Goal: Find contact information: Find contact information

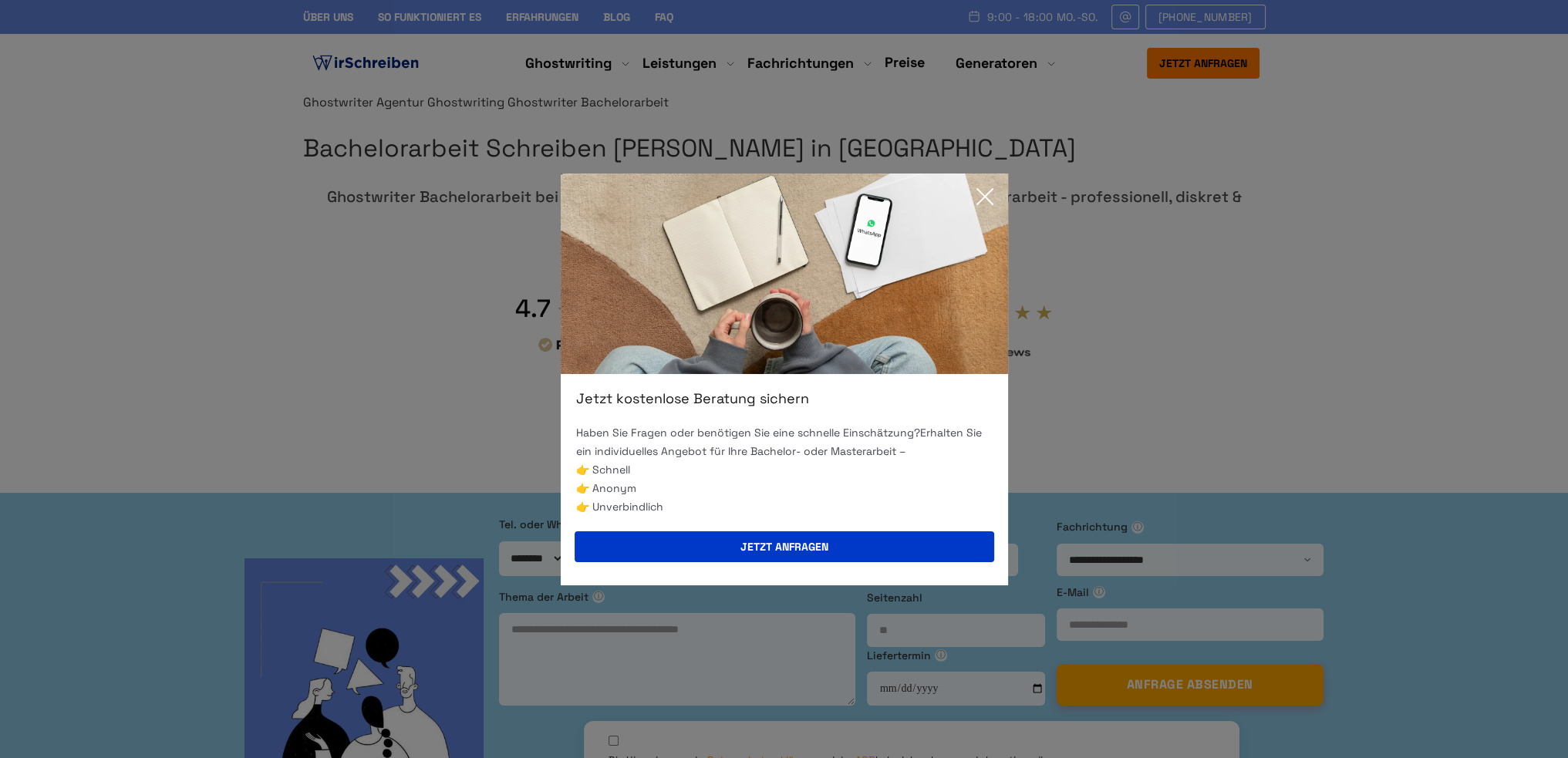
click at [984, 205] on icon at bounding box center [985, 197] width 31 height 31
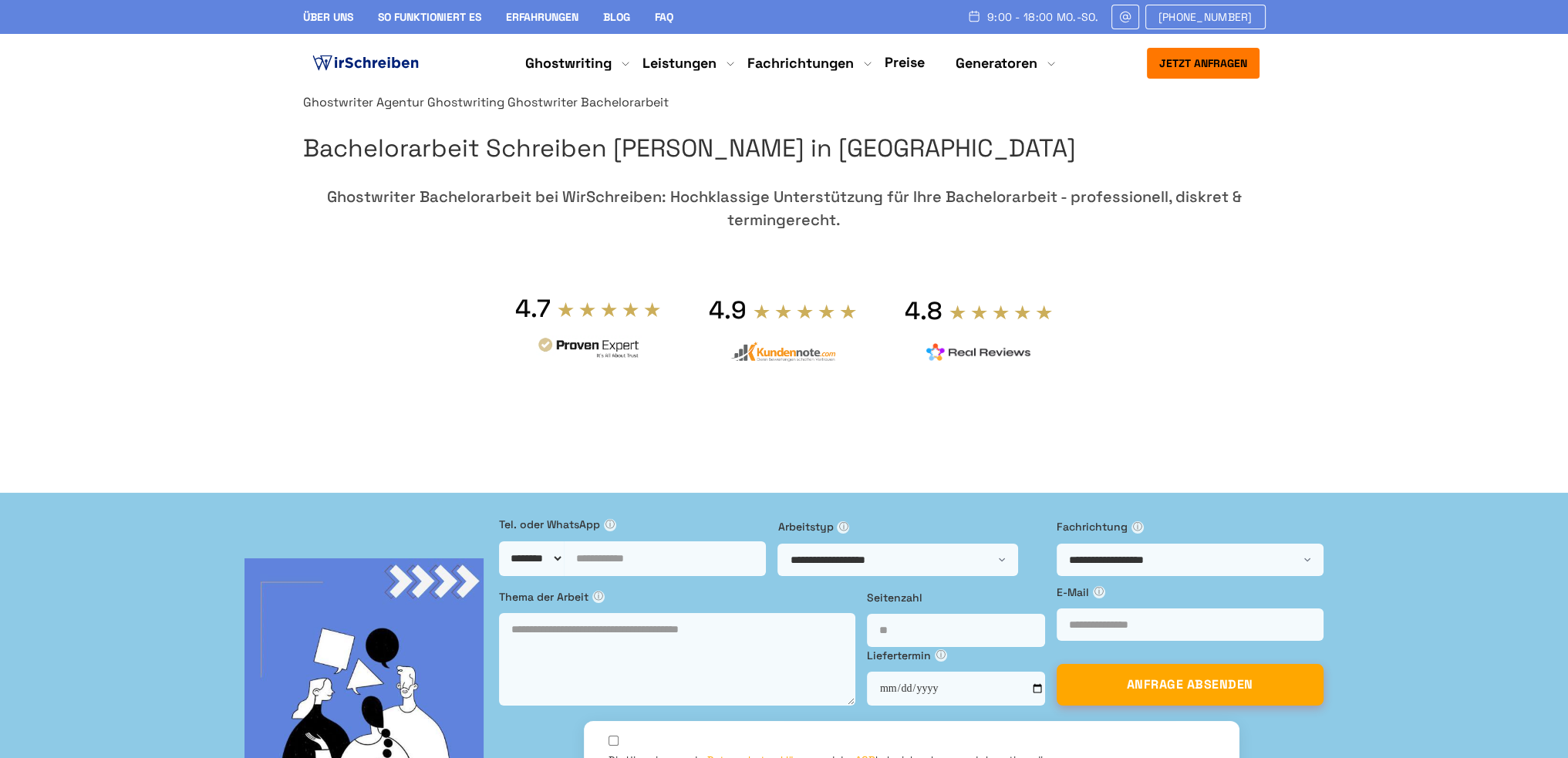
click at [343, 23] on link "Über uns" at bounding box center [328, 16] width 50 height 14
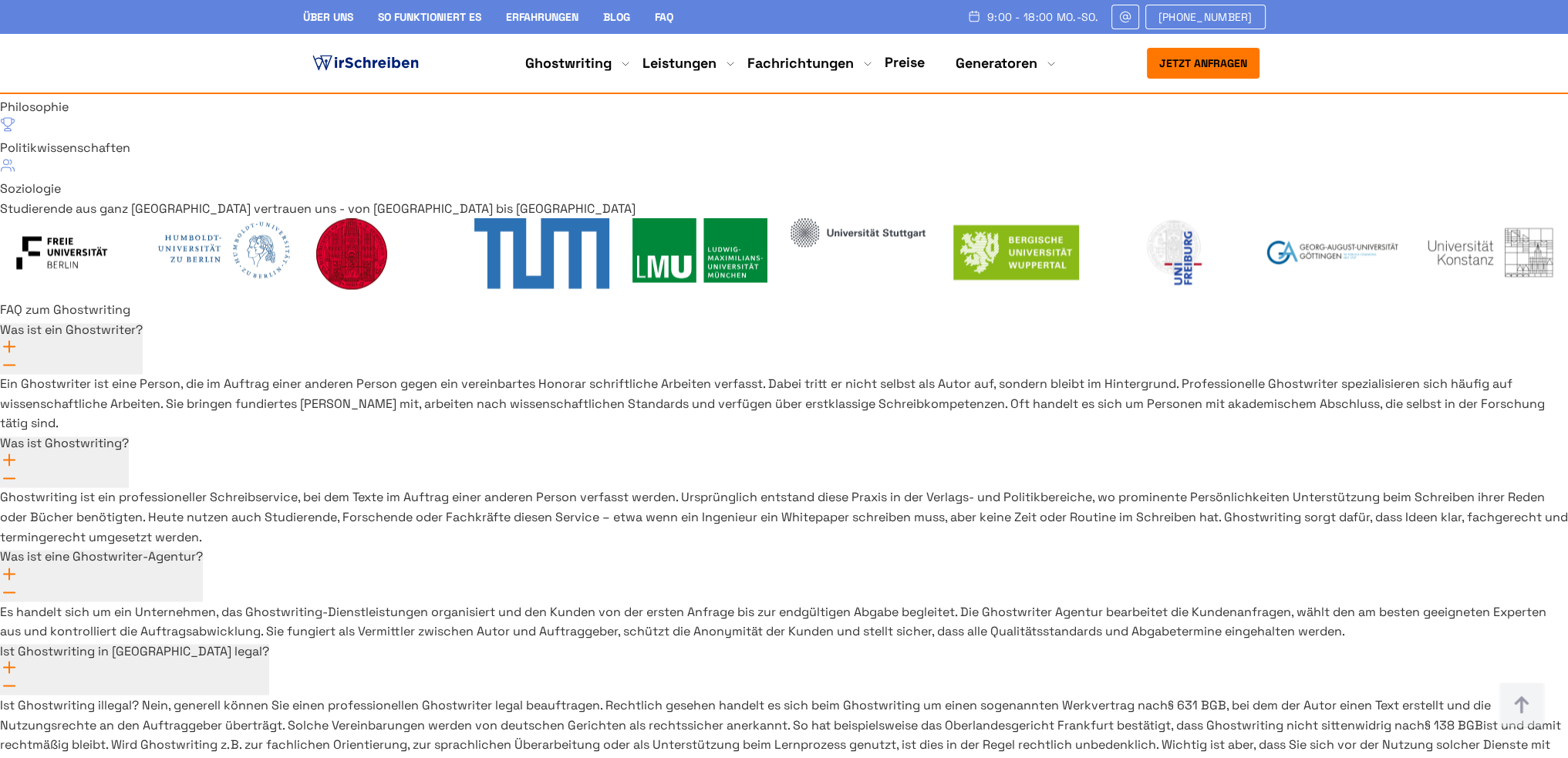
scroll to position [11231, 0]
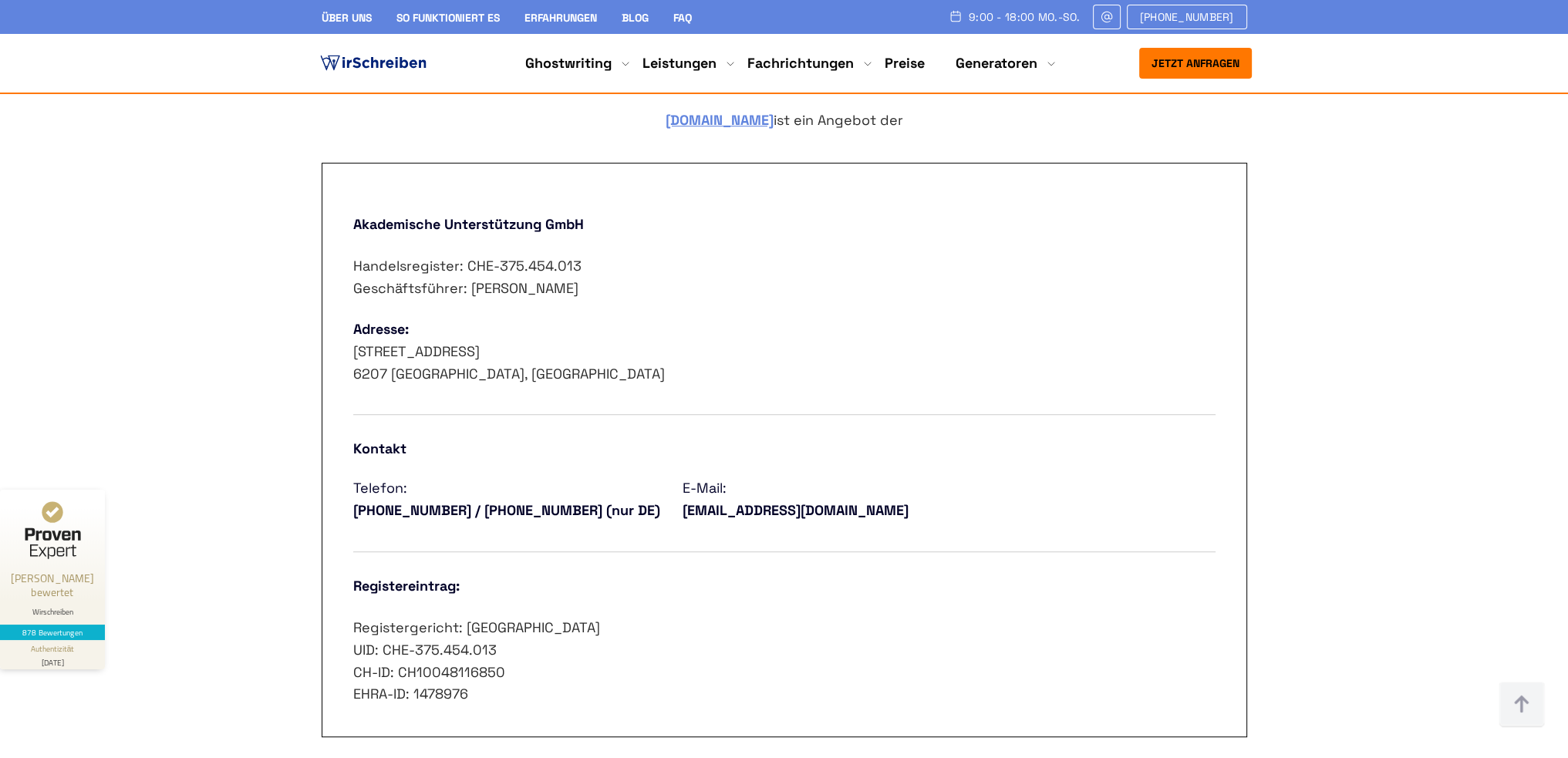
scroll to position [848, 0]
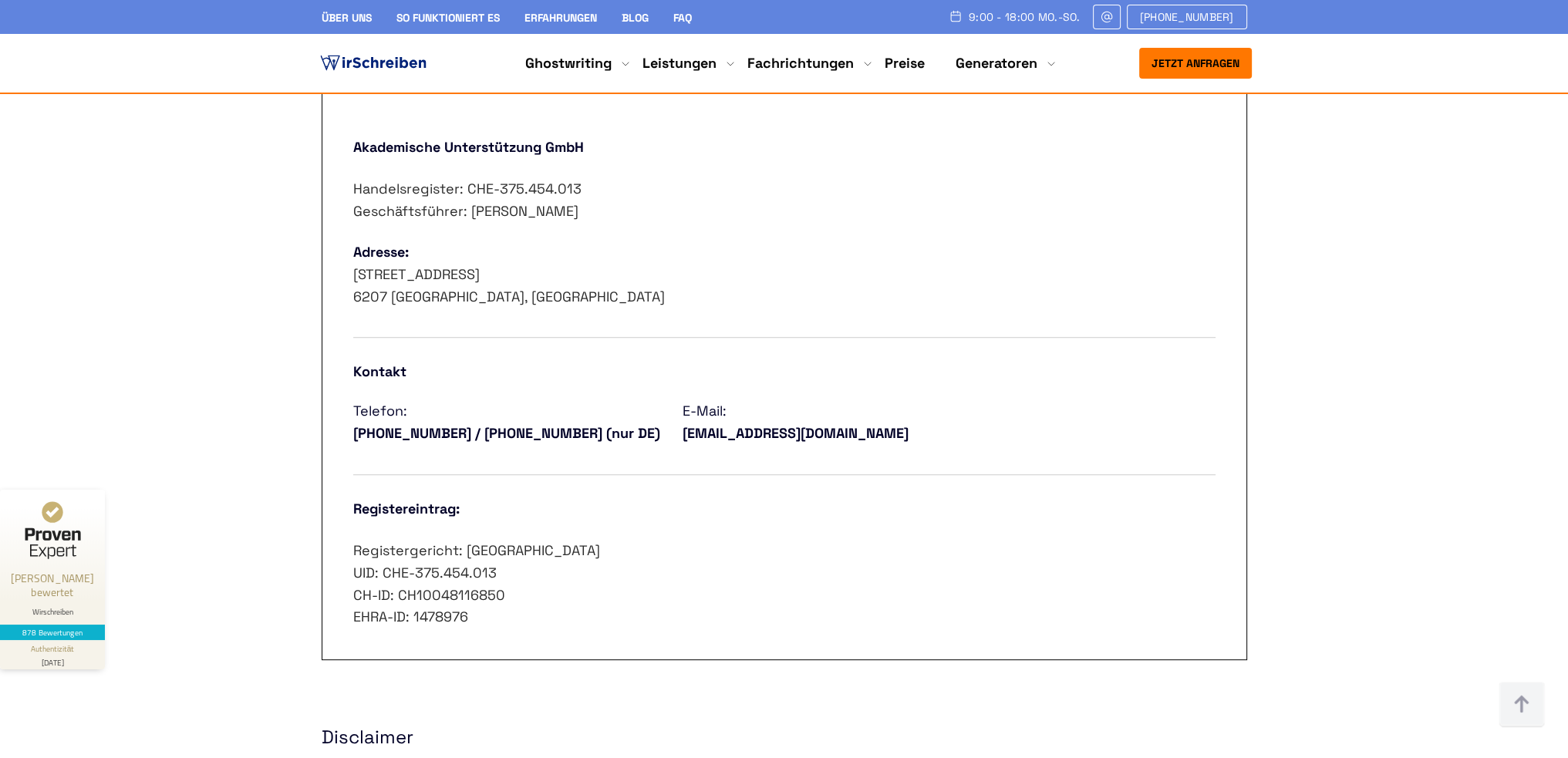
drag, startPoint x: 625, startPoint y: 544, endPoint x: 591, endPoint y: 541, distance: 34.1
click at [591, 541] on p "Registergericht: Luzern UID: CHE-375.454.013 CH-ID: CH10048116850 EHRA-ID: 1478…" at bounding box center [784, 583] width 863 height 88
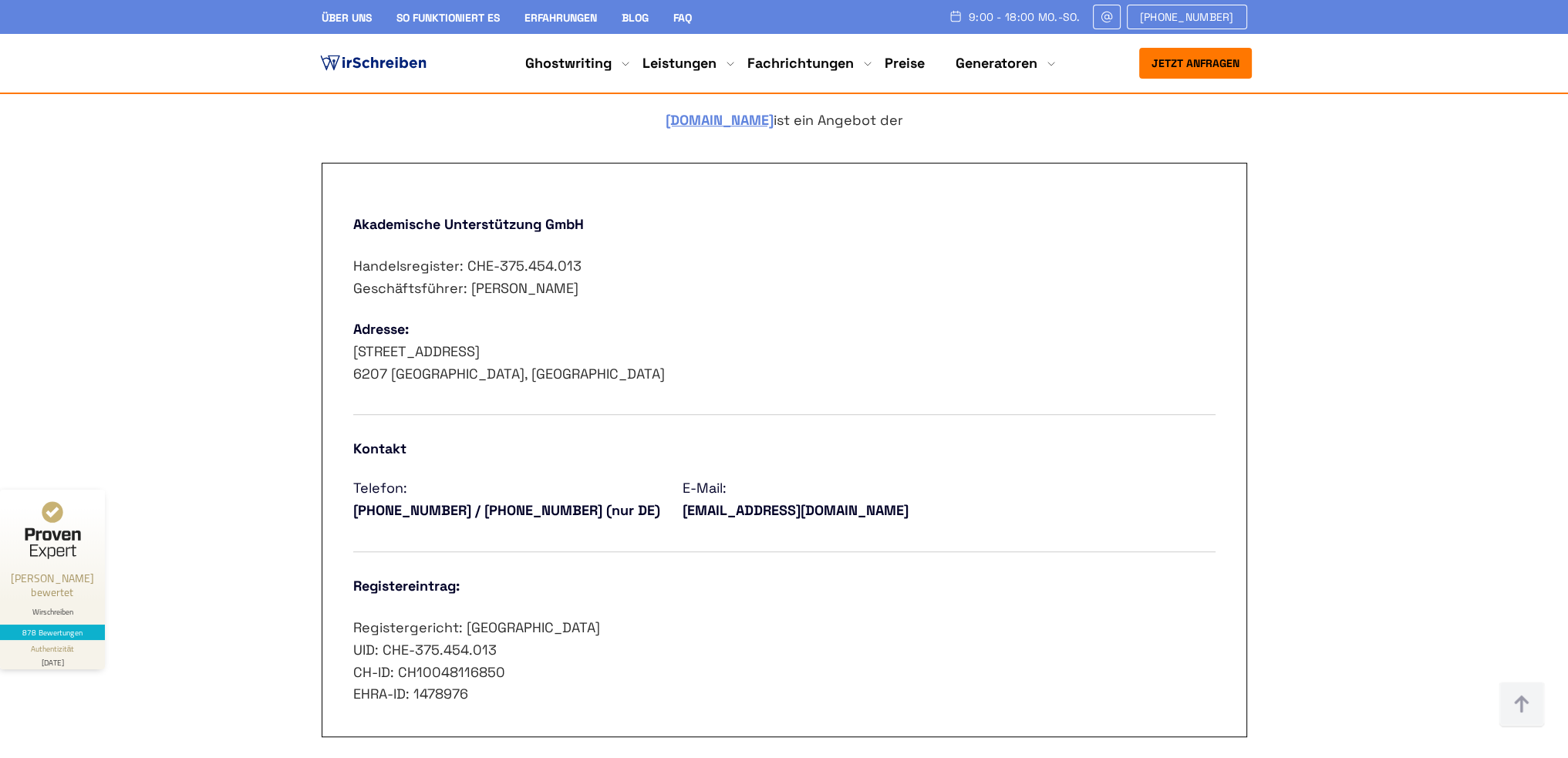
click at [519, 329] on p "Adresse: [STREET_ADDRESS]" at bounding box center [784, 351] width 863 height 66
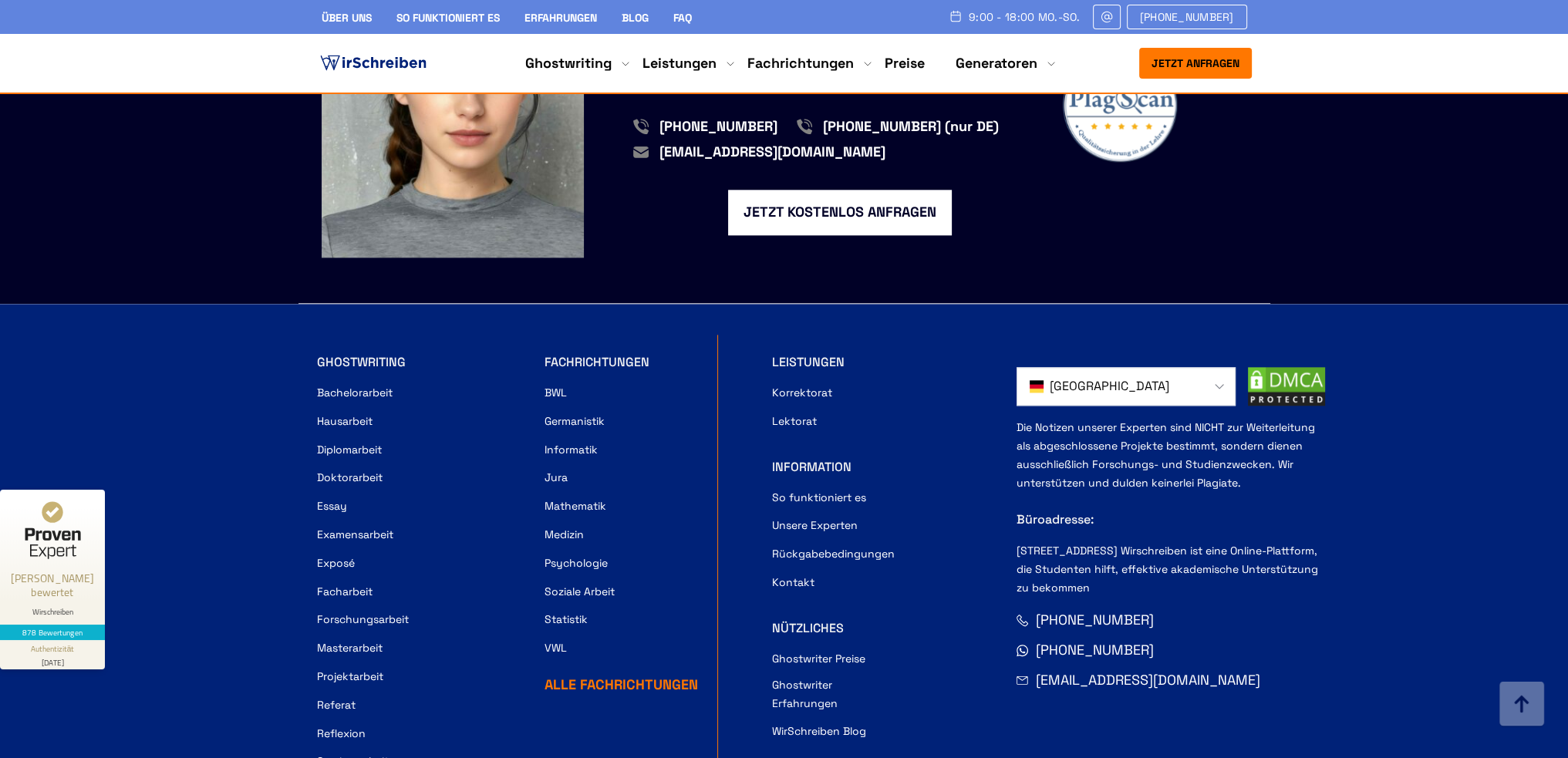
scroll to position [2815, 0]
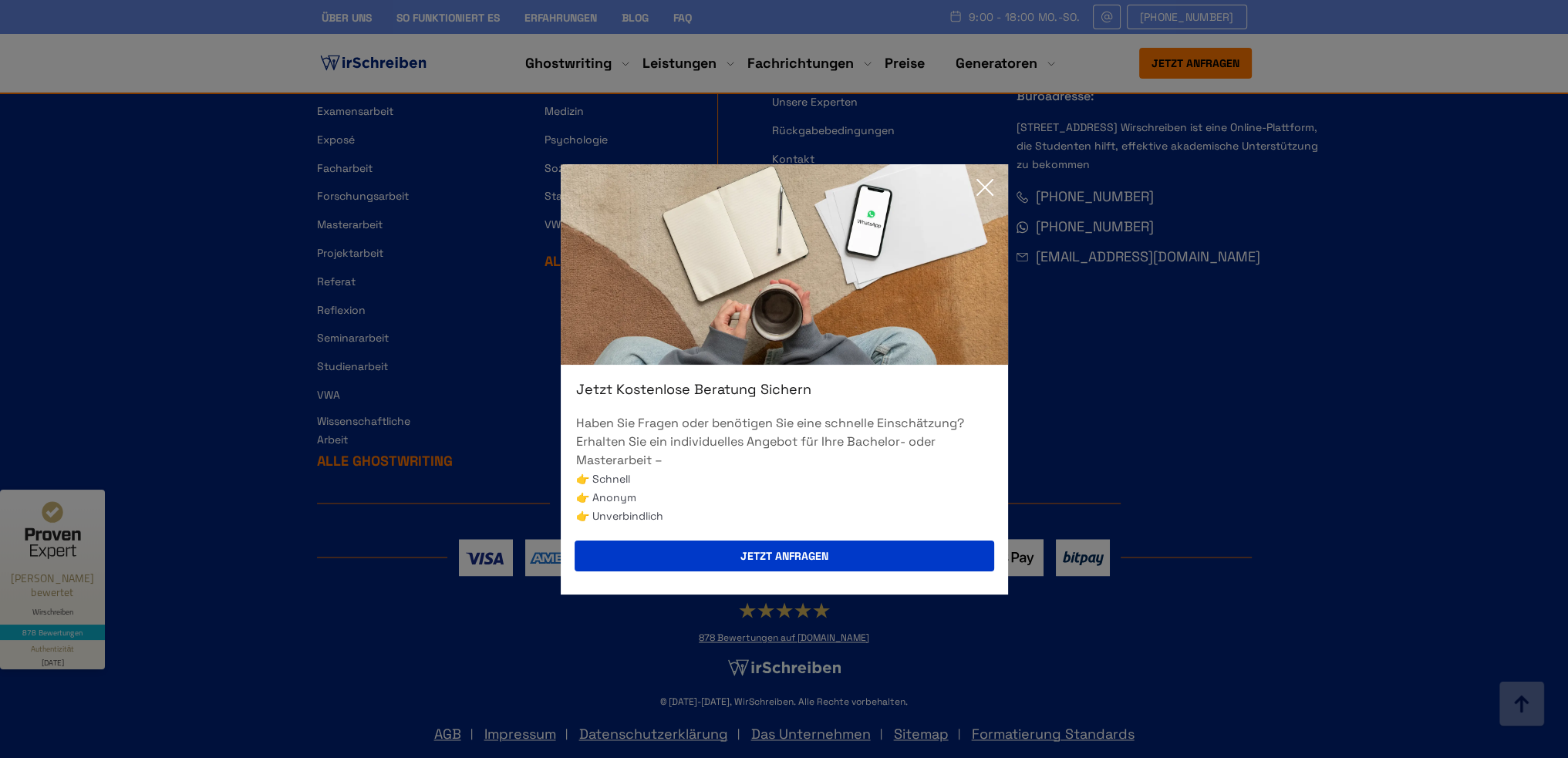
click at [987, 182] on icon at bounding box center [985, 187] width 31 height 31
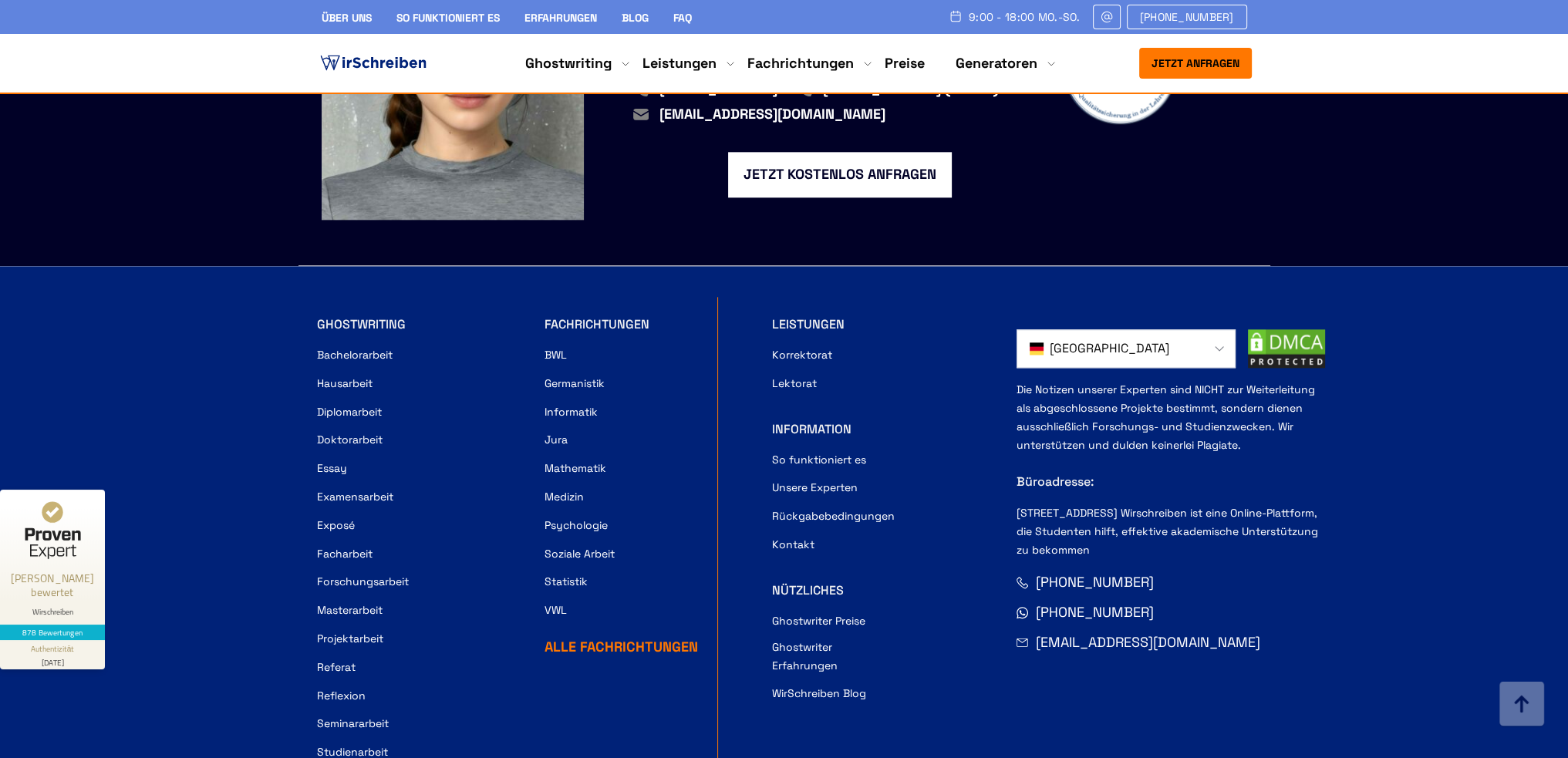
scroll to position [1966, 0]
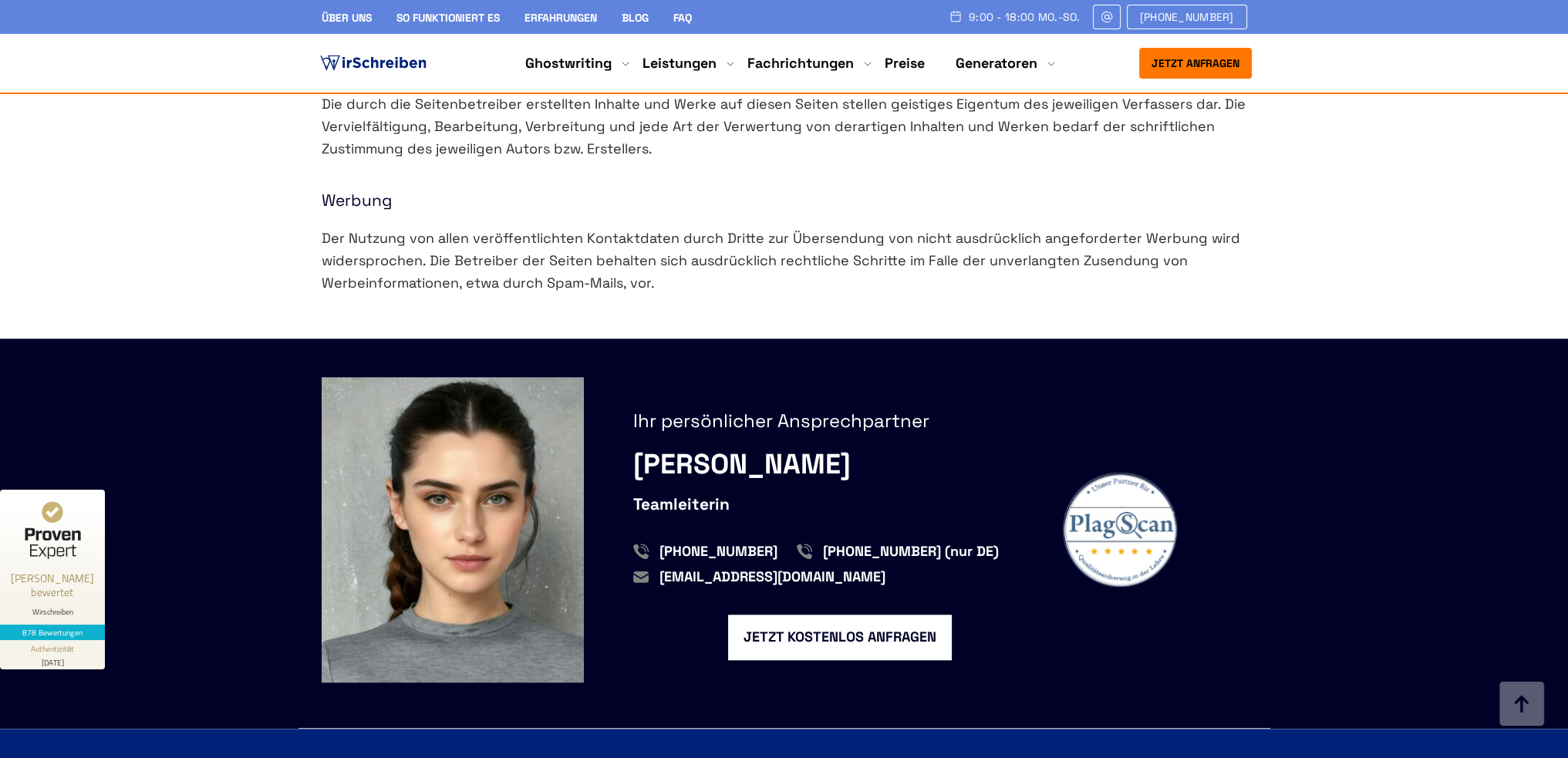
click at [763, 464] on div "[PERSON_NAME]" at bounding box center [840, 465] width 413 height 45
click at [796, 466] on div "[PERSON_NAME]" at bounding box center [840, 465] width 413 height 45
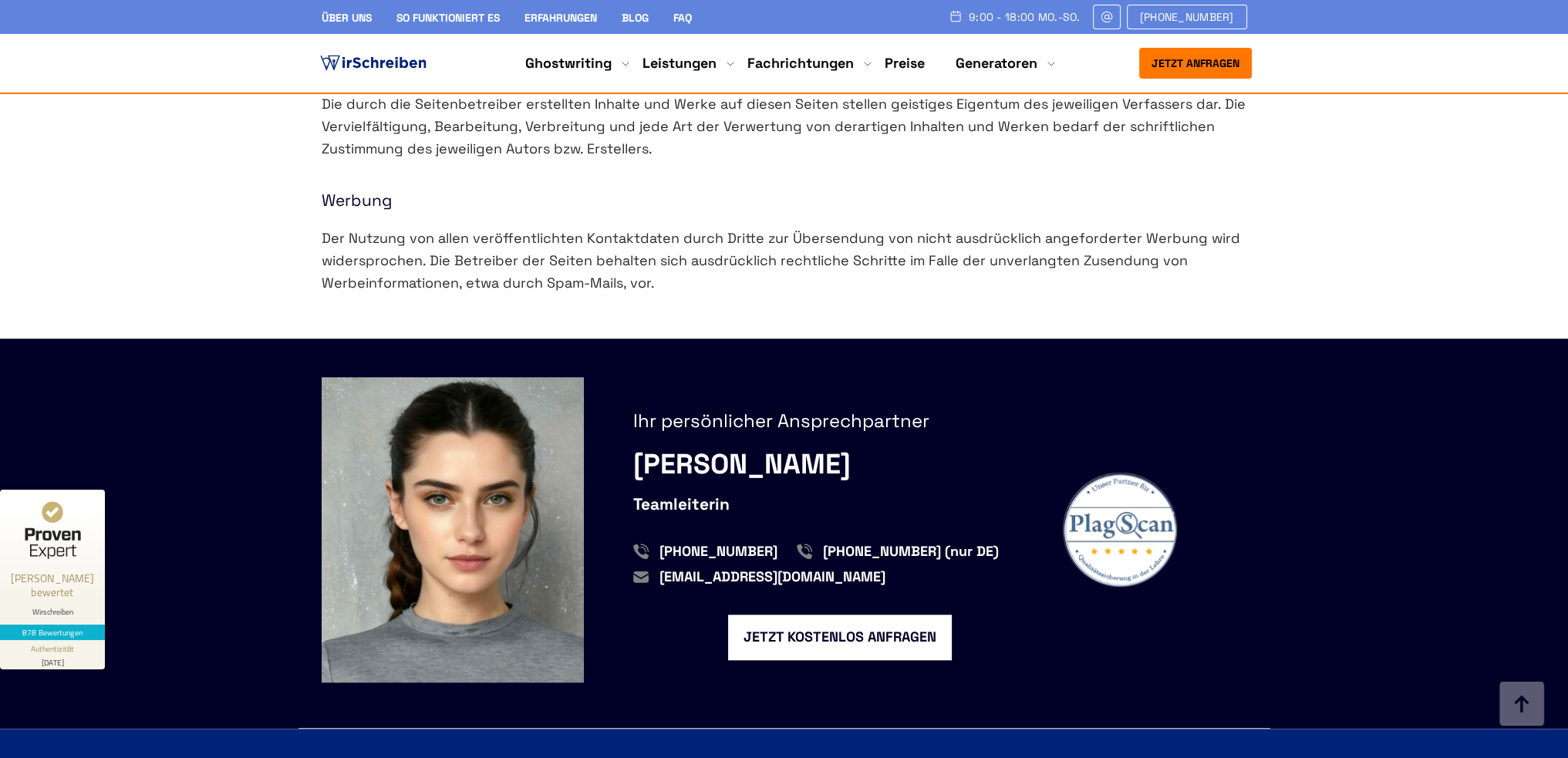
drag, startPoint x: 656, startPoint y: 265, endPoint x: 603, endPoint y: 246, distance: 56.3
click at [604, 246] on p "Der Nutzung von allen veröffentlichten Kontaktdaten durch Dritte zur Übersendun…" at bounding box center [784, 260] width 926 height 66
click at [622, 250] on p "Der Nutzung von allen veröffentlichten Kontaktdaten durch Dritte zur Übersendun…" at bounding box center [784, 260] width 926 height 66
